Goal: Information Seeking & Learning: Learn about a topic

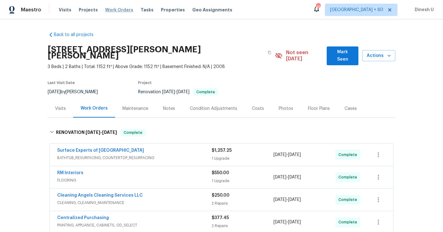
click at [112, 10] on span "Work Orders" at bounding box center [119, 10] width 28 height 6
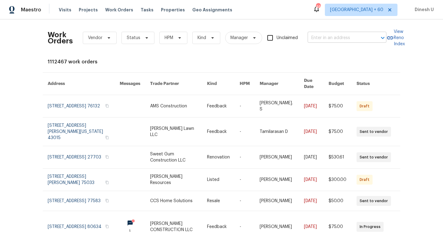
click at [326, 36] on input "text" at bounding box center [337, 38] width 61 height 10
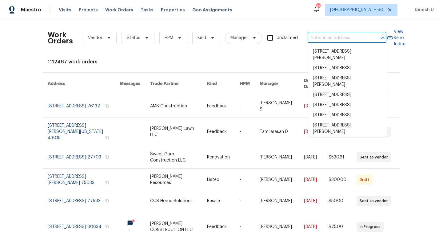
paste input "[STREET_ADDRESS][PERSON_NAME]"
type input "[STREET_ADDRESS][PERSON_NAME]"
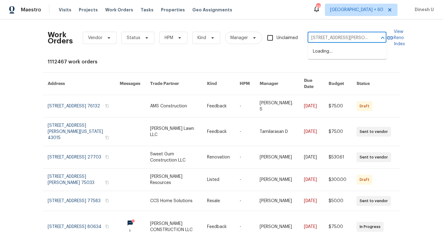
scroll to position [0, 21]
click at [318, 52] on li "[STREET_ADDRESS][PERSON_NAME]" at bounding box center [347, 54] width 79 height 17
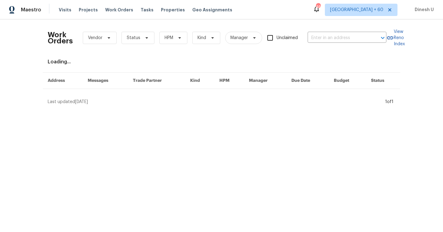
type input "[STREET_ADDRESS][PERSON_NAME]"
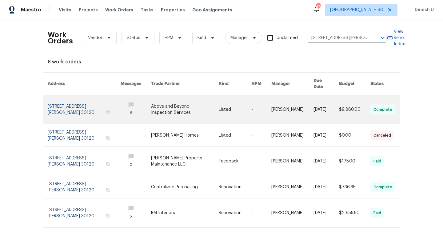
click at [63, 99] on link at bounding box center [84, 109] width 73 height 29
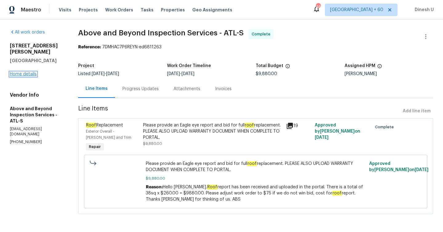
click at [26, 72] on link "Home details" at bounding box center [23, 74] width 27 height 4
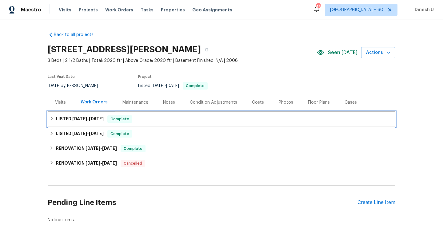
click at [86, 121] on h6 "LISTED [DATE] - [DATE]" at bounding box center [80, 118] width 48 height 7
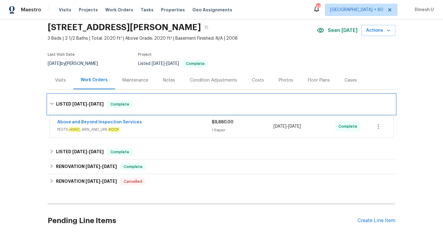
scroll to position [53, 0]
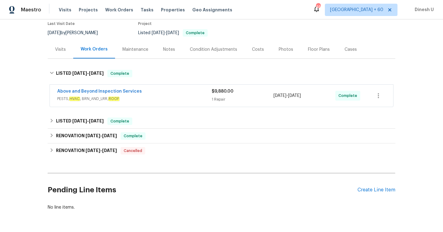
click at [219, 95] on div "$9,880.00 1 Repair" at bounding box center [242, 95] width 62 height 15
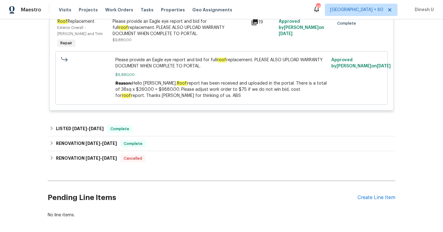
scroll to position [189, 0]
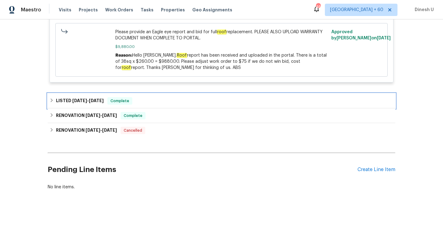
click at [95, 101] on span "[DATE]" at bounding box center [96, 100] width 15 height 4
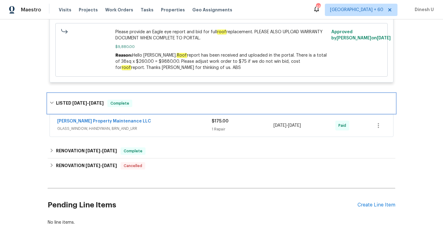
scroll to position [217, 0]
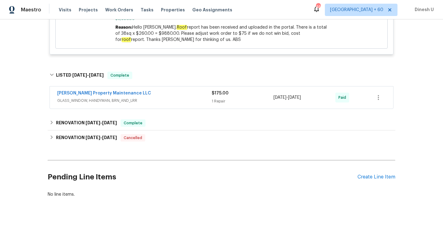
click at [220, 100] on div "1 Repair" at bounding box center [242, 101] width 62 height 6
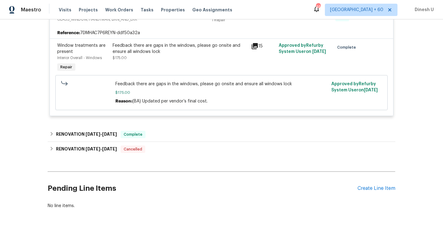
scroll to position [0, 0]
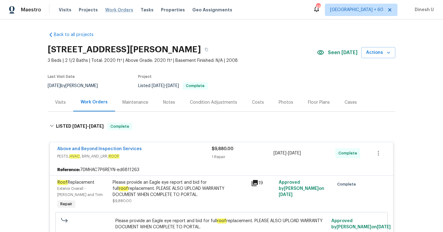
click at [113, 10] on span "Work Orders" at bounding box center [119, 10] width 28 height 6
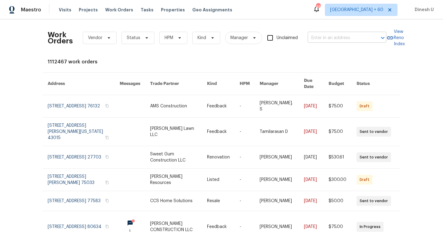
click at [323, 35] on input "text" at bounding box center [337, 38] width 61 height 10
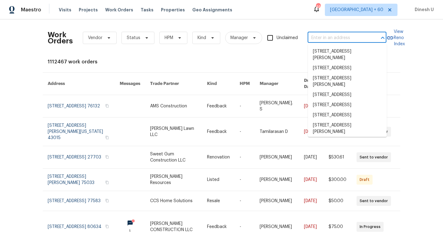
paste input "Opendoor Property Trust I"
type input "Opendoor Property Trust I"
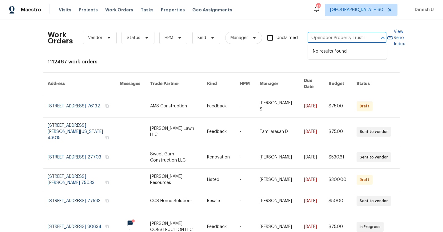
click at [323, 35] on input "Opendoor Property Trust I" at bounding box center [337, 38] width 61 height 10
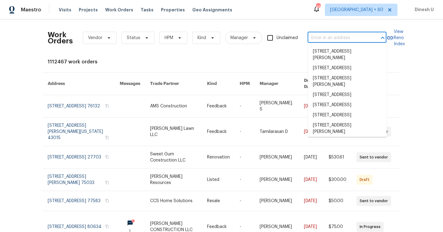
click at [322, 33] on input "text" at bounding box center [337, 38] width 61 height 10
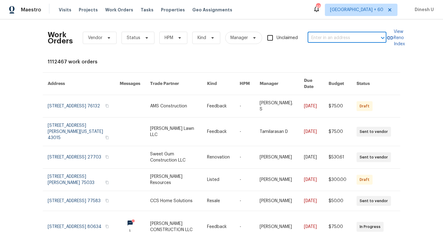
click at [318, 38] on input "text" at bounding box center [337, 38] width 61 height 10
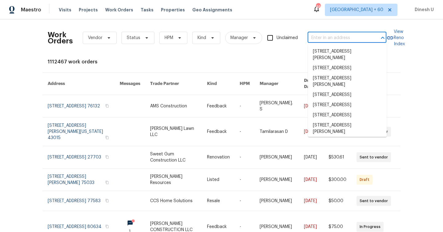
paste input "[STREET_ADDRESS][PERSON_NAME][PERSON_NAME]"
type input "[STREET_ADDRESS][PERSON_NAME][PERSON_NAME]"
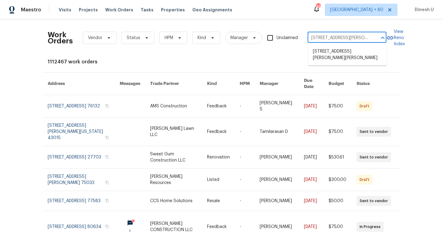
scroll to position [0, 24]
click at [315, 53] on li "[STREET_ADDRESS][PERSON_NAME][PERSON_NAME]" at bounding box center [347, 54] width 79 height 17
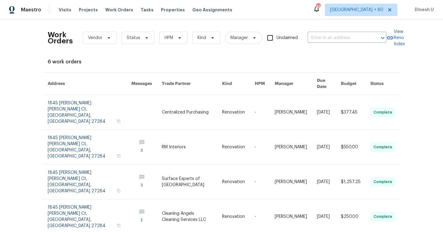
type input "[STREET_ADDRESS][PERSON_NAME][PERSON_NAME]"
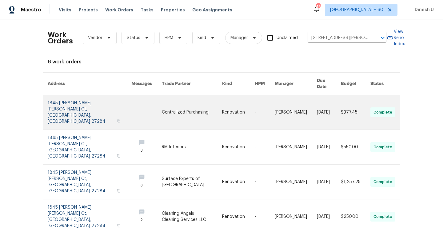
click at [66, 99] on link at bounding box center [90, 112] width 84 height 34
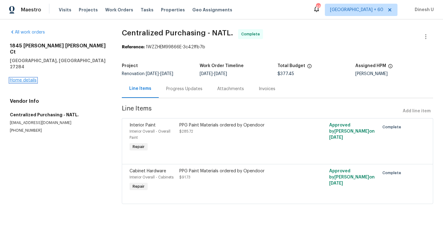
click at [26, 78] on link "Home details" at bounding box center [23, 80] width 27 height 4
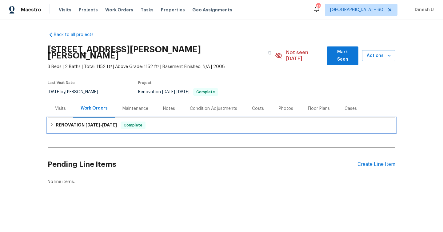
click at [106, 121] on h6 "RENOVATION [DATE] - [DATE]" at bounding box center [86, 124] width 61 height 7
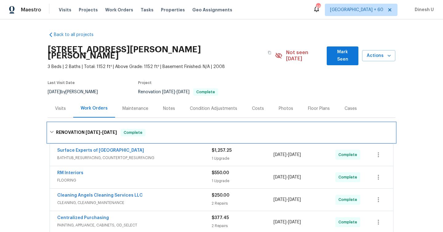
scroll to position [73, 0]
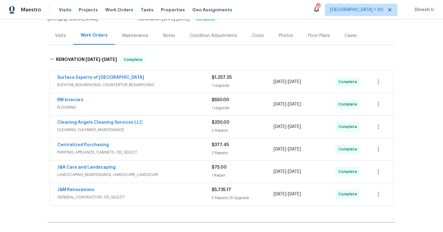
click at [219, 82] on div "1 Upgrade" at bounding box center [242, 85] width 62 height 6
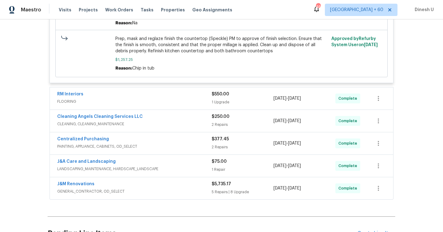
scroll to position [380, 0]
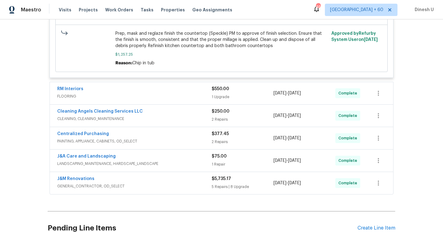
click at [215, 88] on div "$550.00 1 Upgrade" at bounding box center [242, 93] width 62 height 15
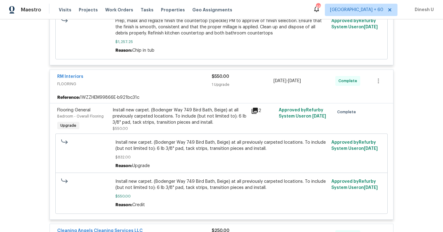
scroll to position [400, 0]
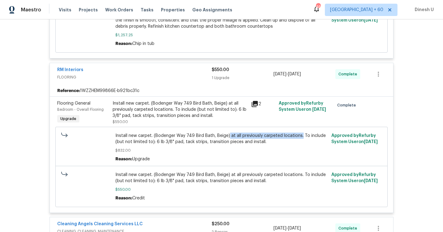
drag, startPoint x: 227, startPoint y: 131, endPoint x: 298, endPoint y: 131, distance: 71.3
click at [299, 132] on span "Install new carpet. (Bodenger Way 749 Bird Bath, Beige) at all previously carpe…" at bounding box center [221, 138] width 212 height 12
copy span "at all previously carpeted locations."
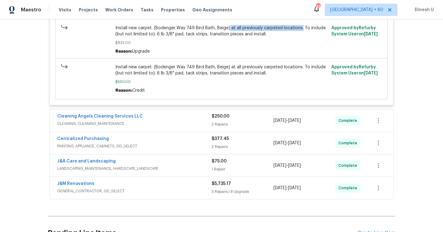
scroll to position [510, 0]
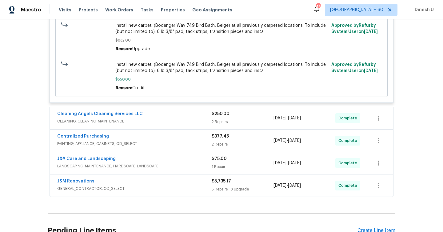
click at [222, 119] on div "2 Repairs" at bounding box center [242, 122] width 62 height 6
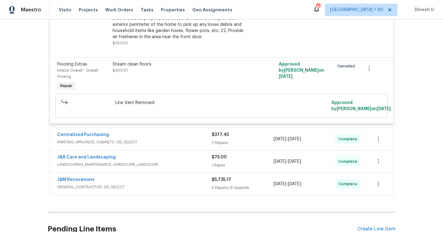
scroll to position [761, 0]
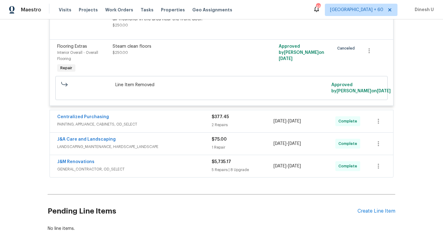
click at [218, 122] on div "2 Repairs" at bounding box center [242, 125] width 62 height 6
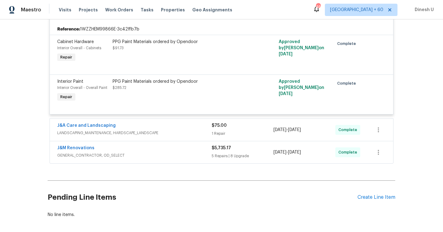
scroll to position [878, 0]
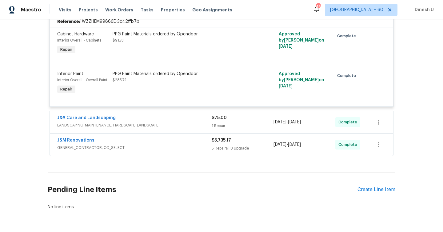
click at [213, 123] on div "1 Repair" at bounding box center [242, 126] width 62 height 6
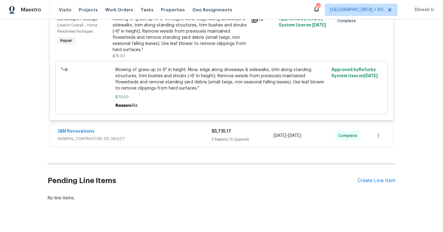
scroll to position [1018, 0]
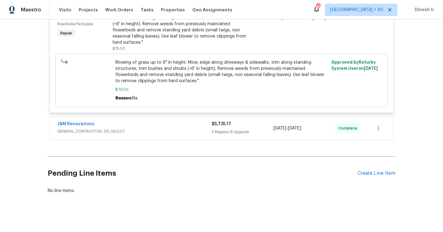
click at [219, 124] on div "$5,735.17 5 Repairs | 8 Upgrade" at bounding box center [242, 128] width 62 height 15
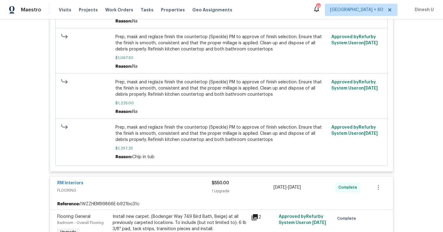
scroll to position [0, 0]
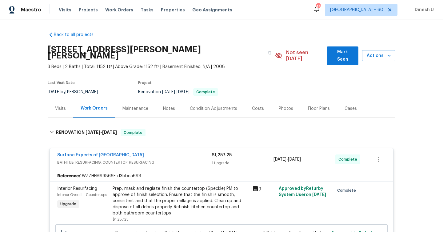
click at [64, 99] on div "Visits" at bounding box center [61, 108] width 26 height 18
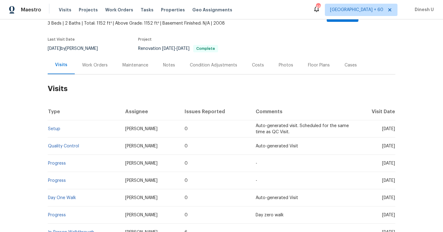
scroll to position [53, 0]
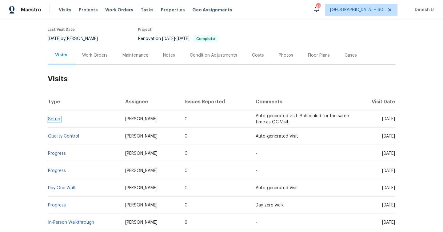
click at [55, 117] on link "Setup" at bounding box center [54, 119] width 12 height 4
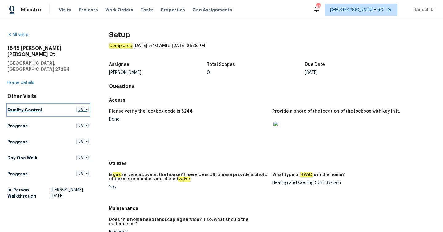
click at [81, 107] on span "[DATE]" at bounding box center [82, 110] width 13 height 6
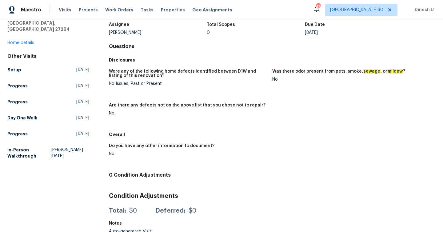
scroll to position [45, 0]
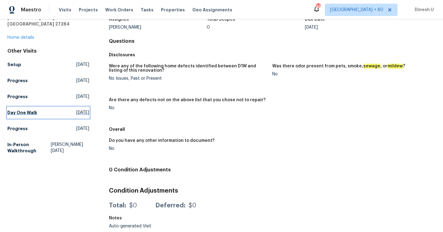
click at [76, 109] on span "[DATE]" at bounding box center [82, 112] width 13 height 6
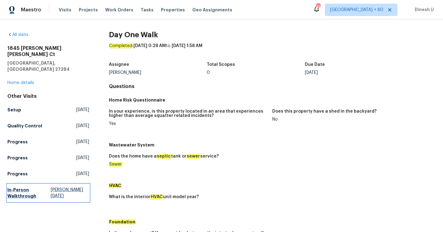
click at [62, 187] on span "[PERSON_NAME][DATE]" at bounding box center [70, 193] width 38 height 12
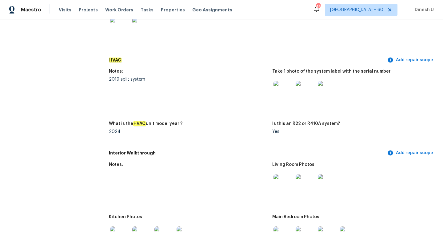
scroll to position [527, 0]
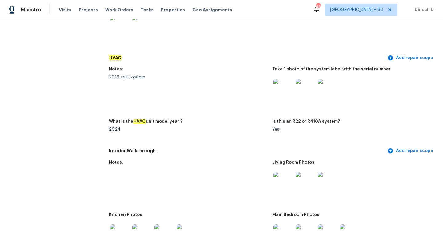
click at [306, 86] on img at bounding box center [305, 89] width 20 height 20
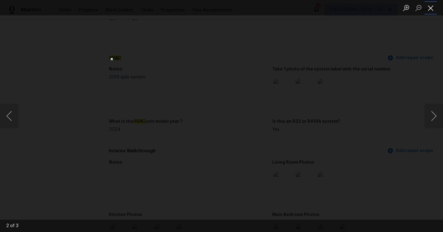
click at [429, 8] on button "Close lightbox" at bounding box center [430, 7] width 12 height 11
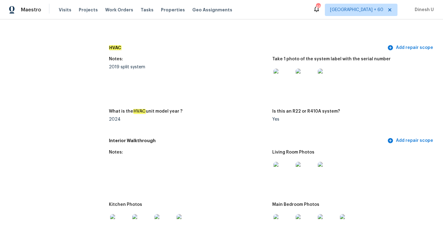
scroll to position [538, 0]
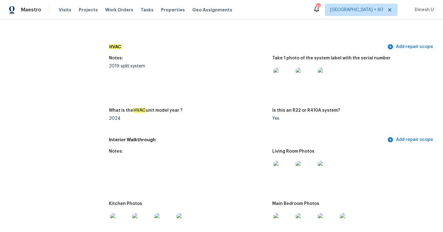
click at [321, 72] on img at bounding box center [328, 78] width 20 height 20
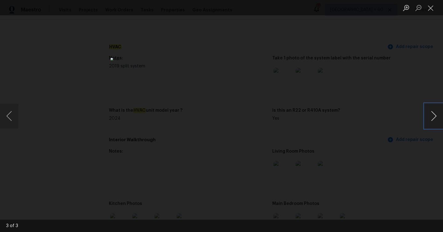
click at [434, 118] on button "Next image" at bounding box center [433, 116] width 18 height 25
click at [432, 9] on button "Close lightbox" at bounding box center [430, 7] width 12 height 11
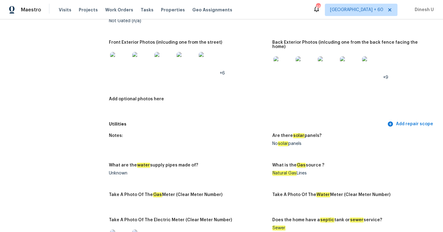
scroll to position [0, 0]
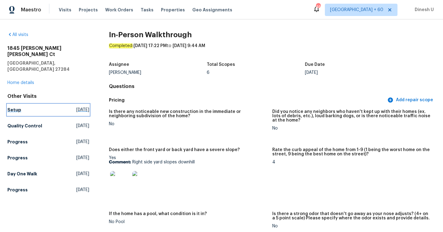
click at [76, 107] on span "[DATE]" at bounding box center [82, 110] width 13 height 6
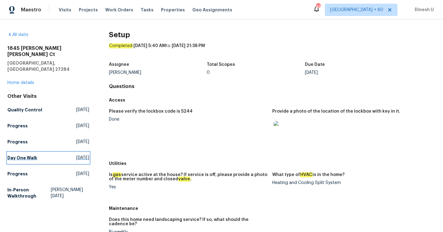
click at [76, 155] on span "[DATE]" at bounding box center [82, 158] width 13 height 6
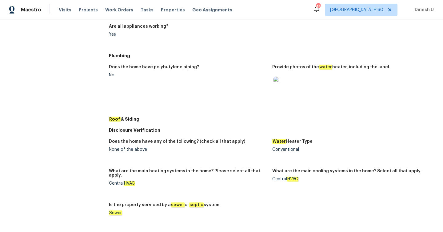
scroll to position [246, 0]
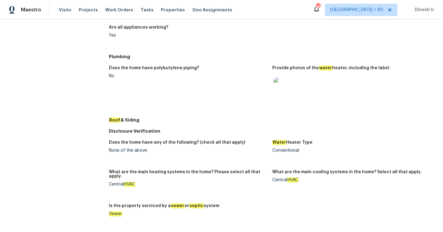
click at [286, 85] on img at bounding box center [283, 87] width 20 height 20
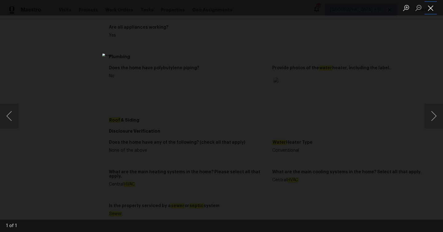
click at [429, 7] on button "Close lightbox" at bounding box center [430, 7] width 12 height 11
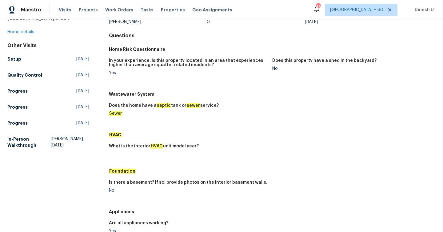
scroll to position [42, 0]
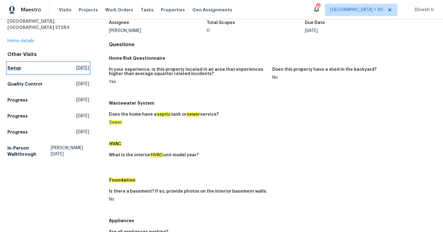
click at [76, 65] on span "[DATE]" at bounding box center [82, 68] width 13 height 6
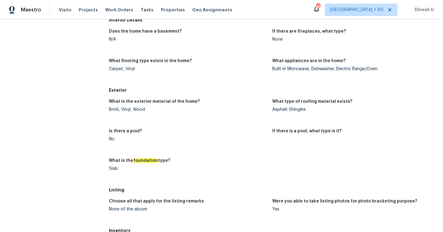
scroll to position [246, 0]
